Goal: Share content: Share content

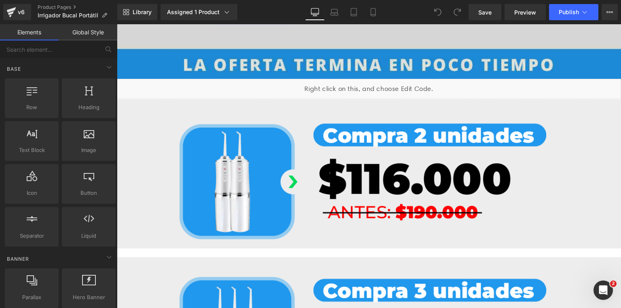
scroll to position [712, 0]
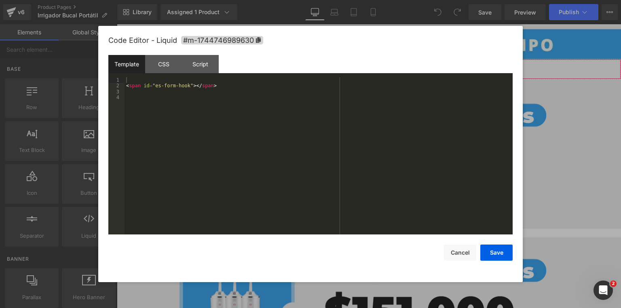
click at [379, 60] on div "Liquid" at bounding box center [369, 69] width 504 height 20
drag, startPoint x: 216, startPoint y: 87, endPoint x: 126, endPoint y: 84, distance: 89.8
click at [126, 84] on div "< span id = "es-form-hook" > </ span >" at bounding box center [319, 161] width 388 height 169
click at [500, 256] on button "Save" at bounding box center [496, 253] width 32 height 16
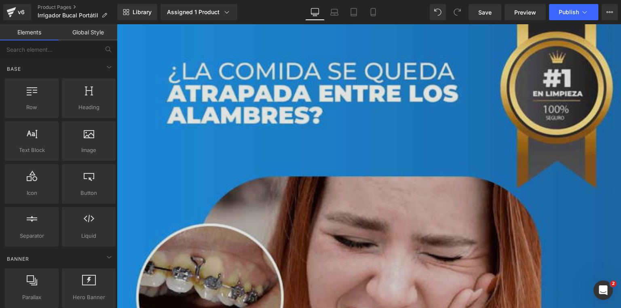
scroll to position [1165, 0]
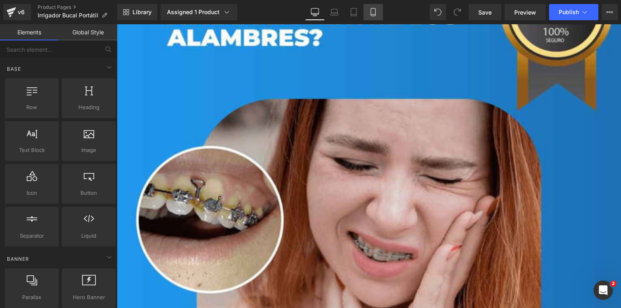
click at [374, 13] on icon at bounding box center [373, 12] width 8 height 8
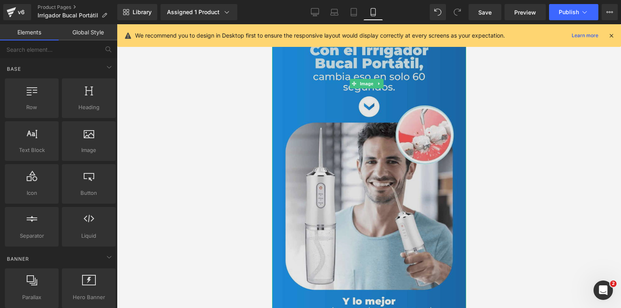
scroll to position [647, 0]
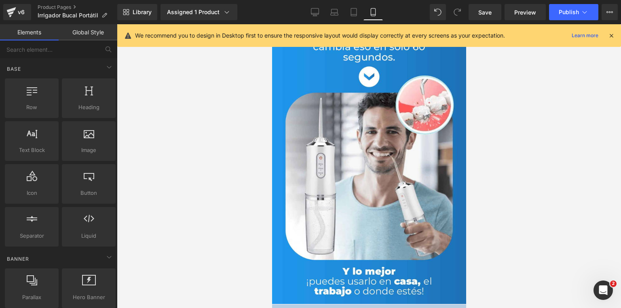
click at [614, 32] on icon at bounding box center [611, 35] width 7 height 7
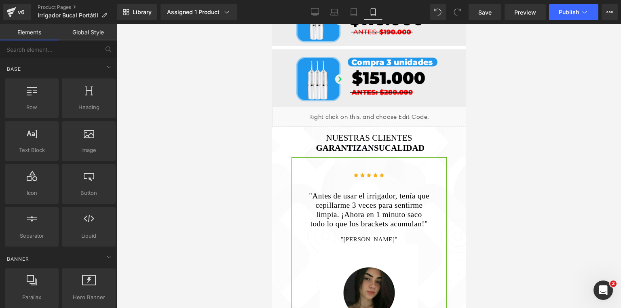
scroll to position [1191, 0]
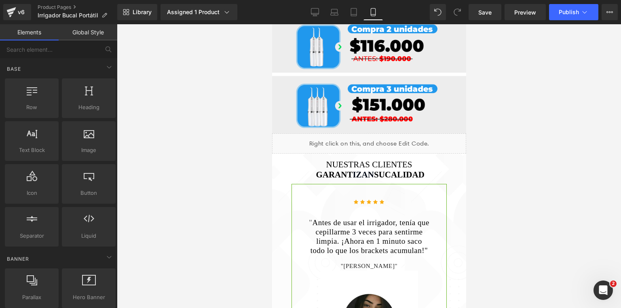
drag, startPoint x: 463, startPoint y: 77, endPoint x: 738, endPoint y: 137, distance: 281.5
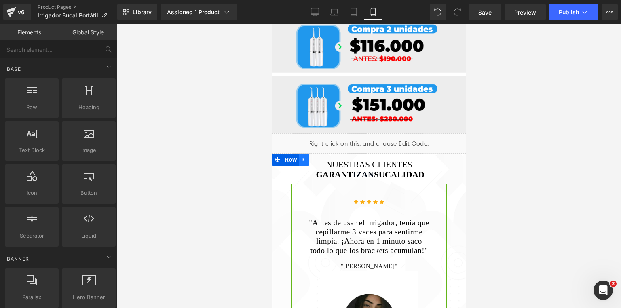
click at [302, 157] on icon at bounding box center [304, 160] width 6 height 6
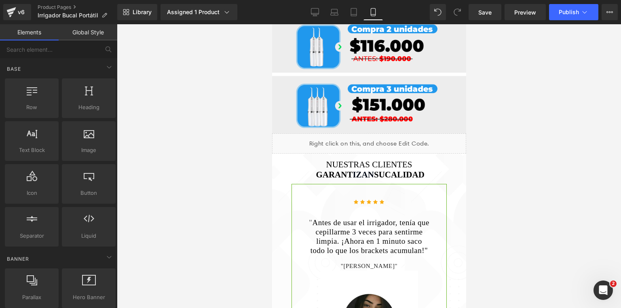
click at [454, 183] on div "NUESTRAS CLIENTES GARANT IZAN SU CALIDAD Heading Row Liquid Row Icon Icon Icon …" at bounding box center [369, 275] width 194 height 230
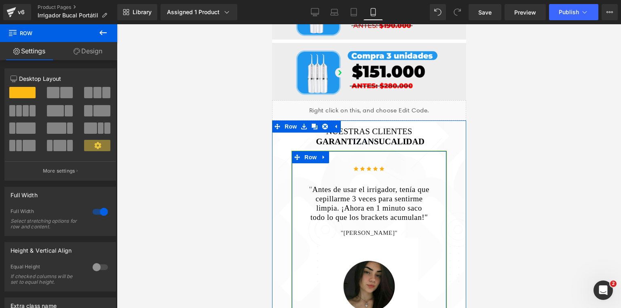
scroll to position [1223, 0]
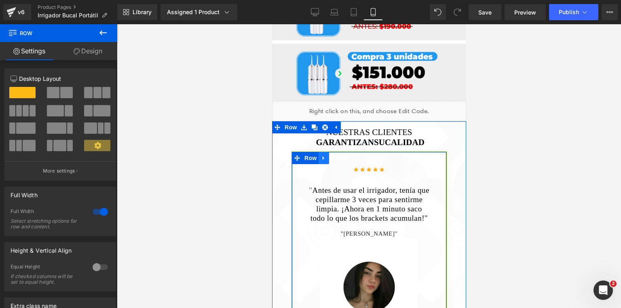
click at [321, 155] on icon at bounding box center [324, 158] width 6 height 6
click at [306, 152] on span "Row" at bounding box center [310, 158] width 16 height 12
click at [321, 155] on icon at bounding box center [324, 158] width 6 height 6
click at [321, 156] on icon at bounding box center [324, 159] width 6 height 6
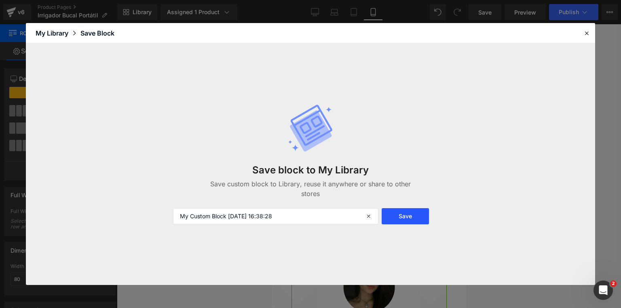
click at [419, 219] on button "Save" at bounding box center [405, 216] width 47 height 16
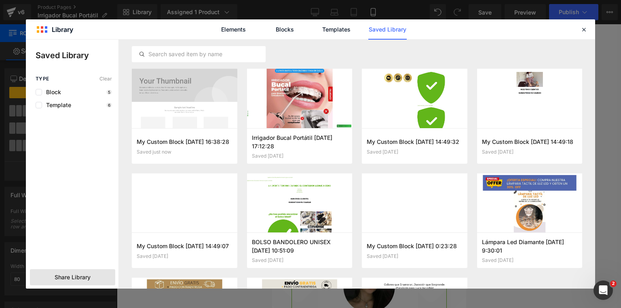
click at [0, 0] on div "Share Library" at bounding box center [0, 0] width 0 height 0
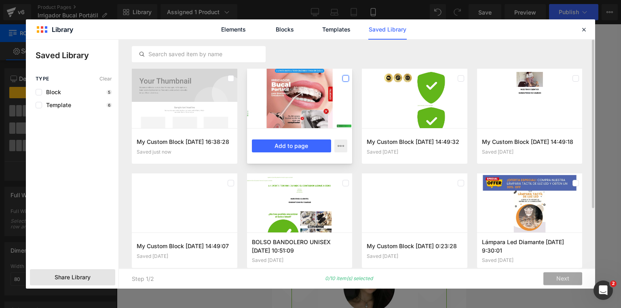
click at [347, 76] on label at bounding box center [346, 78] width 6 height 6
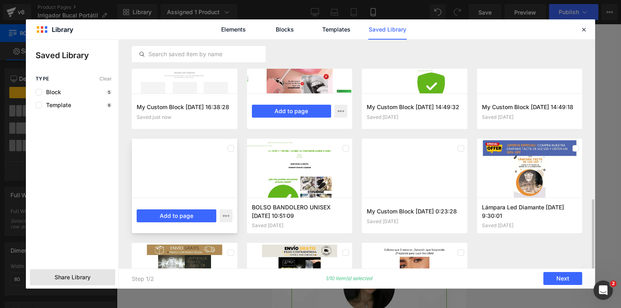
scroll to position [19, 0]
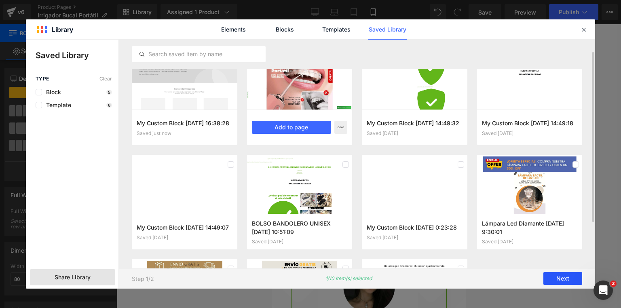
click at [560, 280] on button "Next" at bounding box center [562, 279] width 39 height 13
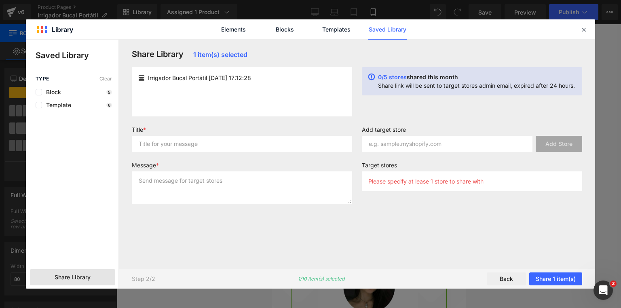
scroll to position [0, 0]
drag, startPoint x: 492, startPoint y: 180, endPoint x: 366, endPoint y: 181, distance: 126.2
click at [368, 173] on img "button" at bounding box center [365, 172] width 9 height 9
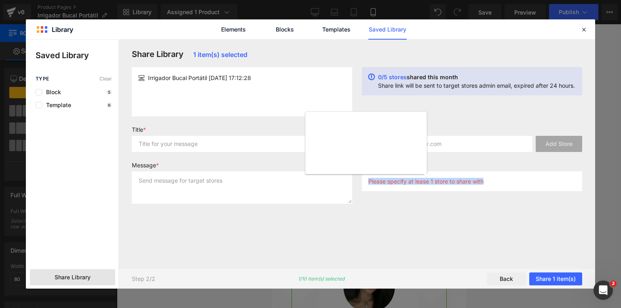
click at [492, 235] on div "Share Library 1 item(s) selected Irrigador Bucal Portátil [DATE] 17:12:28 0/5 s…" at bounding box center [357, 153] width 460 height 209
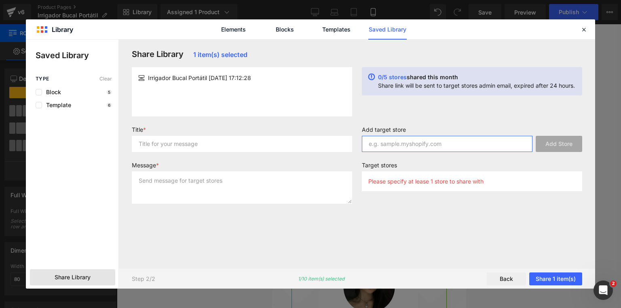
click at [407, 145] on input "text" at bounding box center [447, 144] width 171 height 16
click at [587, 31] on icon at bounding box center [583, 29] width 7 height 7
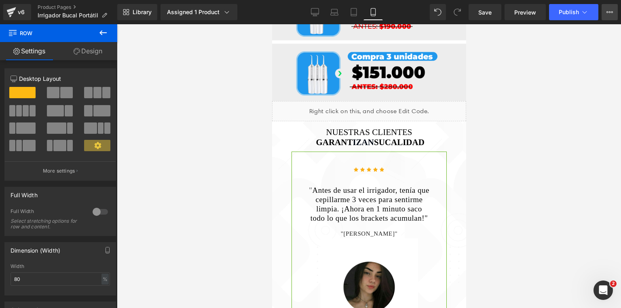
click at [612, 19] on button "View Live Page View with current Template Save Template to Library Schedule Pub…" at bounding box center [610, 12] width 16 height 16
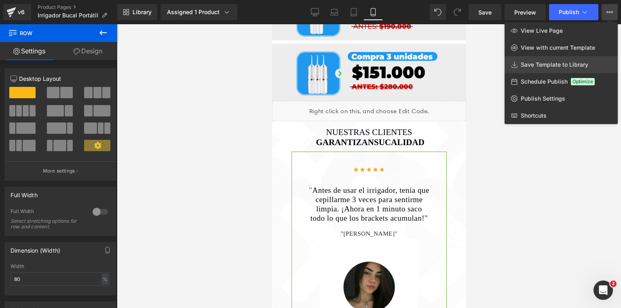
click at [541, 65] on span "Save Template to Library" at bounding box center [555, 64] width 68 height 7
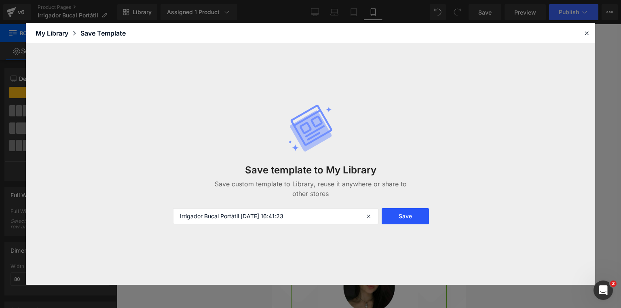
click at [412, 218] on button "Save" at bounding box center [405, 216] width 47 height 16
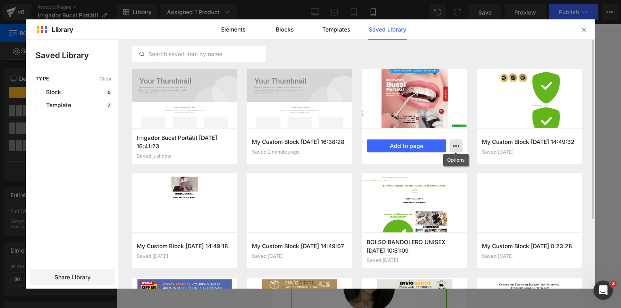
click at [0, 0] on icon "button" at bounding box center [0, 0] width 0 height 0
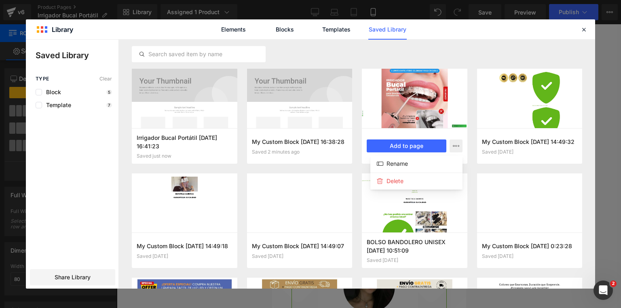
click at [398, 91] on div at bounding box center [310, 164] width 569 height 249
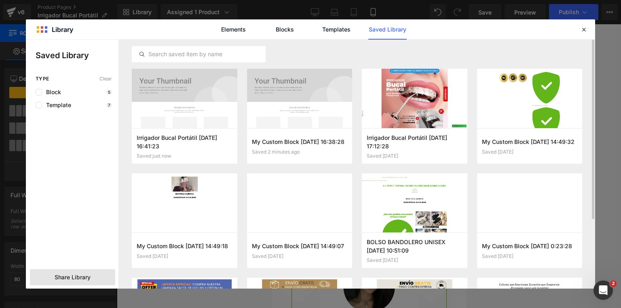
click at [69, 277] on span "Share Library" at bounding box center [73, 277] width 36 height 8
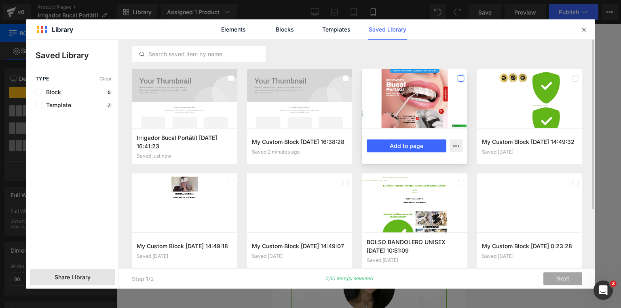
click at [458, 79] on label at bounding box center [461, 78] width 6 height 6
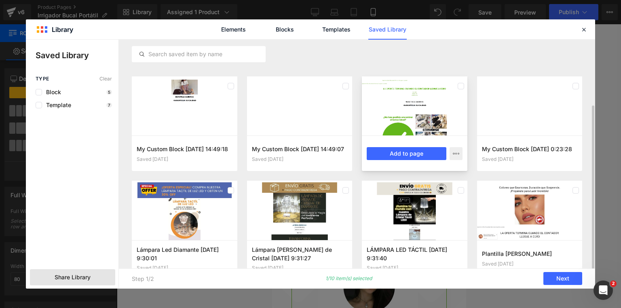
scroll to position [116, 0]
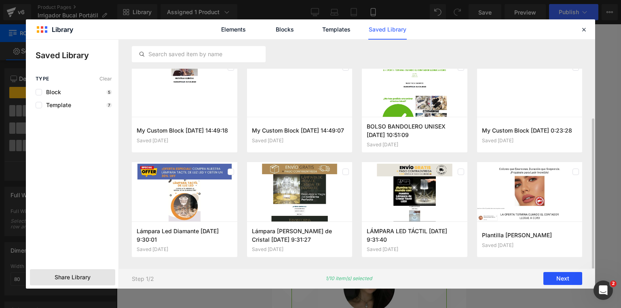
click at [563, 277] on button "Next" at bounding box center [562, 279] width 39 height 13
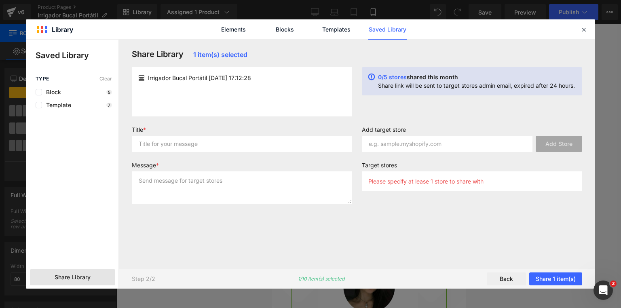
scroll to position [0, 0]
click at [425, 142] on input "text" at bounding box center [447, 144] width 171 height 16
drag, startPoint x: 425, startPoint y: 142, endPoint x: 431, endPoint y: 142, distance: 6.9
click at [425, 142] on input "text" at bounding box center [447, 144] width 171 height 16
paste input "[URL][DOMAIN_NAME]"
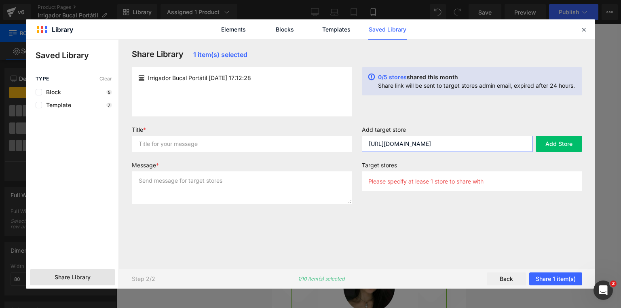
scroll to position [0, 5]
type input "[URL][DOMAIN_NAME]"
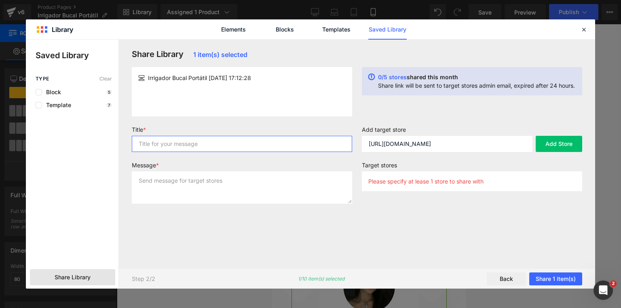
click at [188, 144] on input "text" at bounding box center [242, 144] width 220 height 16
type input "F"
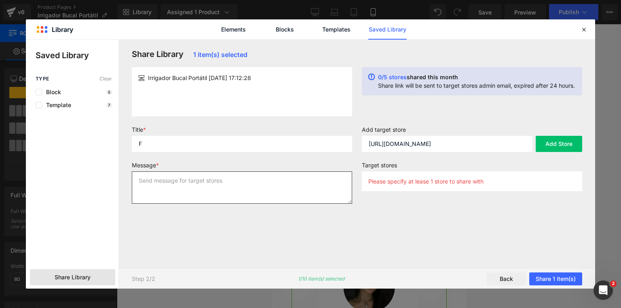
click at [166, 181] on textarea at bounding box center [242, 187] width 220 height 32
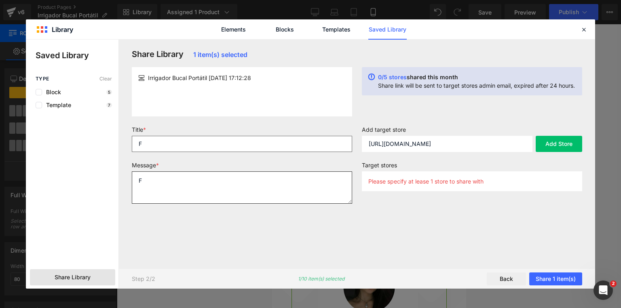
type textarea "F"
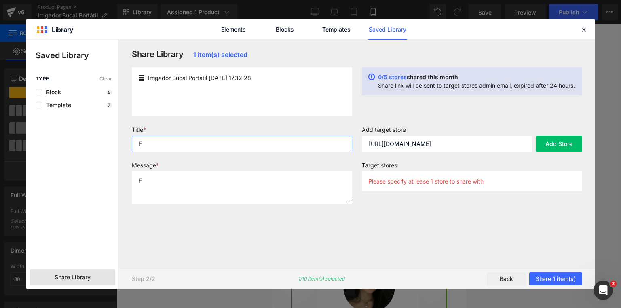
drag, startPoint x: 158, startPoint y: 144, endPoint x: 109, endPoint y: 133, distance: 49.7
click at [110, 137] on div "Saved Library Type Clear Block 5 Template 7 Share Library Share Library 1 item(…" at bounding box center [310, 164] width 569 height 249
type input "IRRIGADOR"
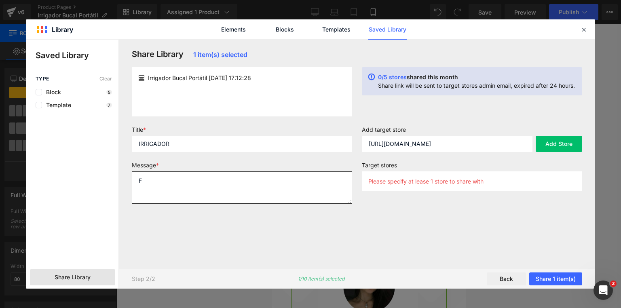
drag, startPoint x: 149, startPoint y: 180, endPoint x: 130, endPoint y: 178, distance: 19.6
click at [130, 178] on div "Message * F" at bounding box center [242, 186] width 230 height 49
type textarea "GRATIS"
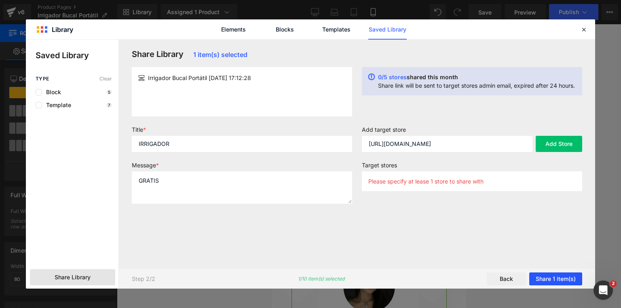
click at [565, 278] on button "Share 1 item(s)" at bounding box center [555, 279] width 53 height 13
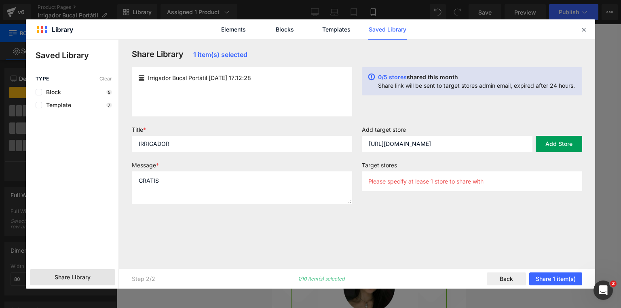
click at [558, 148] on button "Add Store" at bounding box center [559, 144] width 47 height 16
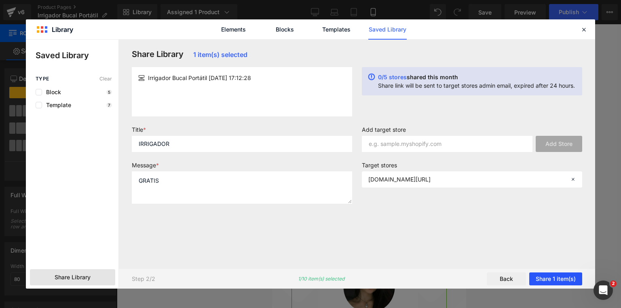
click at [554, 280] on button "Share 1 item(s)" at bounding box center [555, 279] width 53 height 13
click at [550, 279] on button "Share 1 item(s)" at bounding box center [555, 279] width 53 height 13
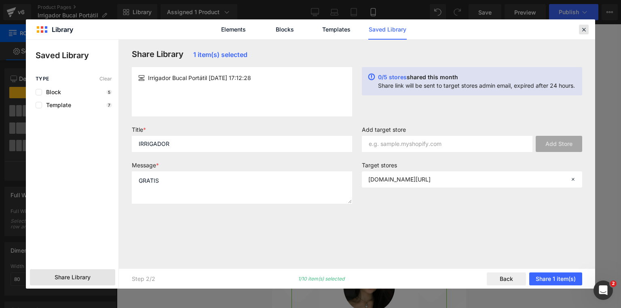
click at [585, 29] on icon at bounding box center [583, 29] width 7 height 7
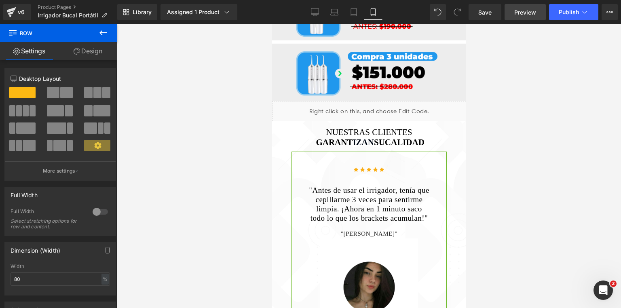
click at [531, 15] on span "Preview" at bounding box center [525, 12] width 22 height 8
